Goal: Browse casually

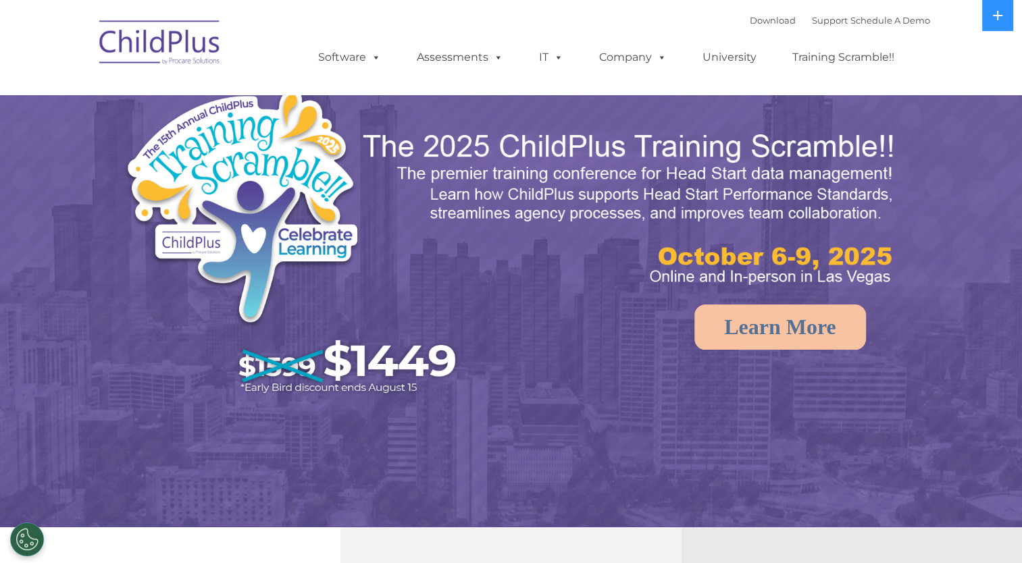
select select "MEDIUM"
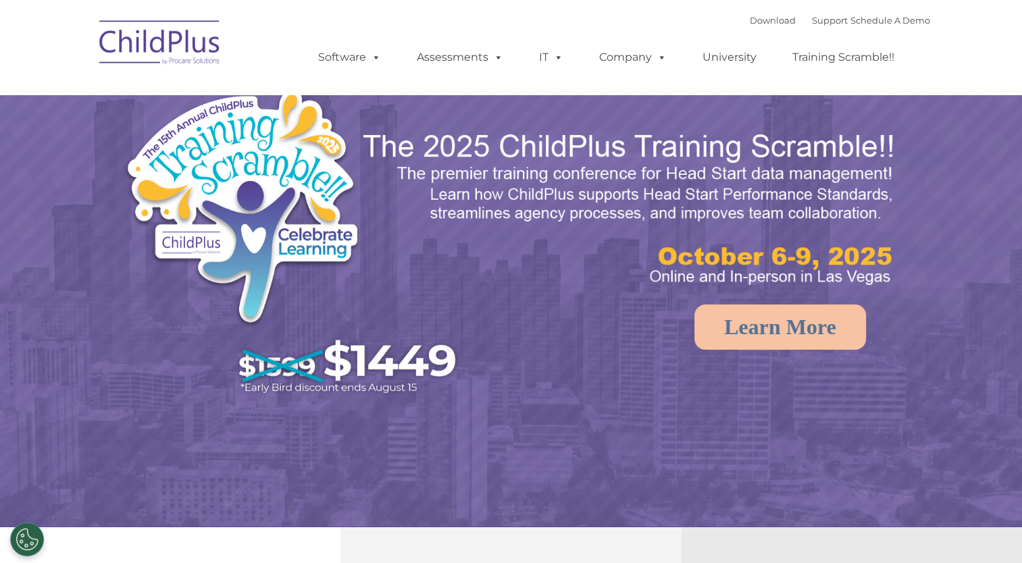
select select "MEDIUM"
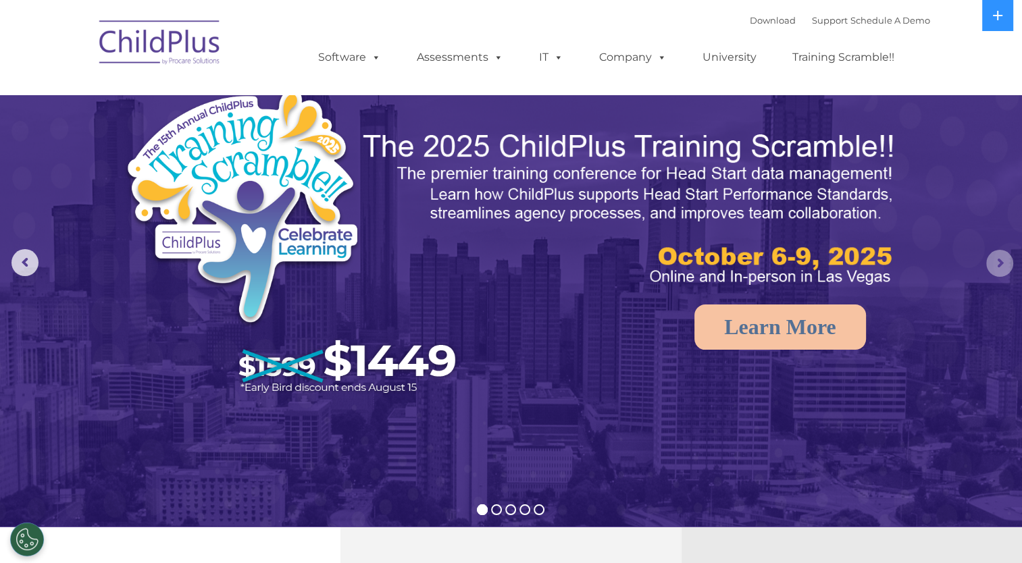
click at [1002, 259] on rs-arrow at bounding box center [999, 263] width 27 height 27
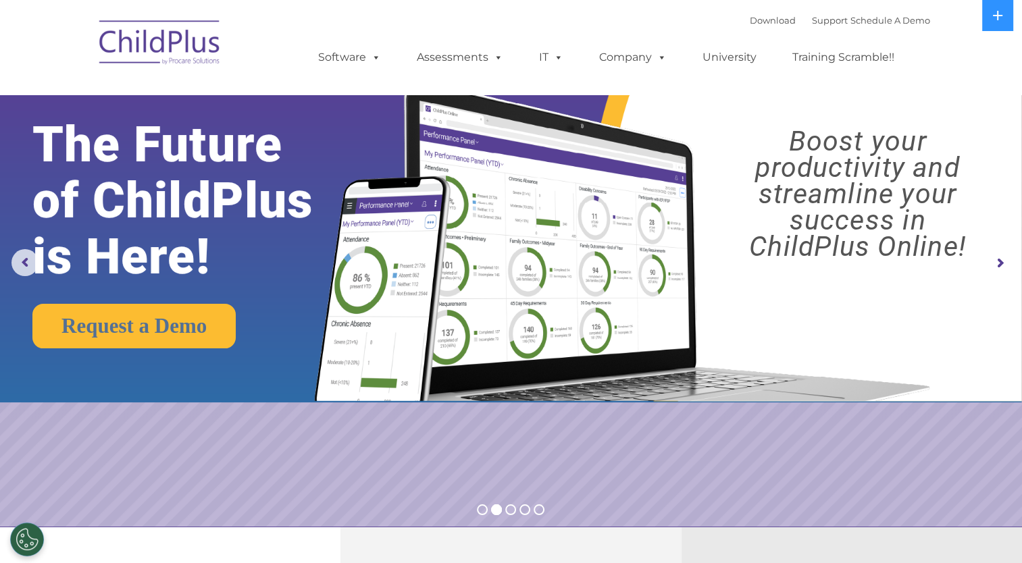
click at [1002, 259] on rs-arrow at bounding box center [999, 263] width 27 height 27
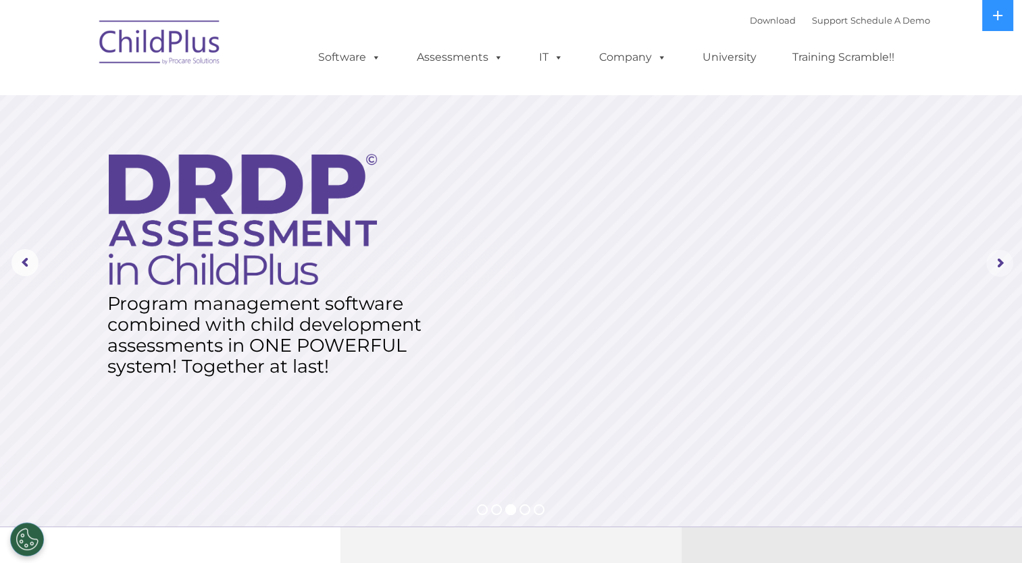
click at [1002, 259] on rs-arrow at bounding box center [999, 263] width 27 height 27
